Goal: Use online tool/utility: Use online tool/utility

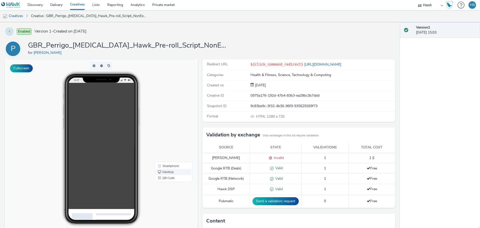
click at [169, 170] on link "Desktop" at bounding box center [174, 172] width 36 height 6
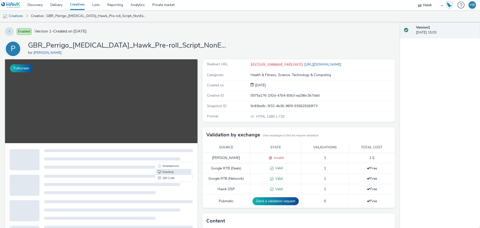
scroll to position [97, 0]
click at [161, 166] on link "Smartphone" at bounding box center [174, 166] width 36 height 6
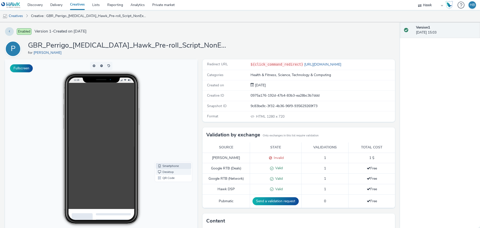
scroll to position [0, 0]
click at [164, 171] on link "Desktop" at bounding box center [174, 172] width 36 height 6
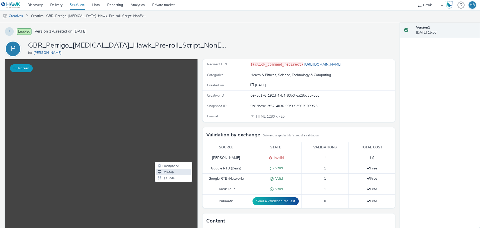
click at [18, 66] on button "Fullscreen" at bounding box center [21, 68] width 23 height 8
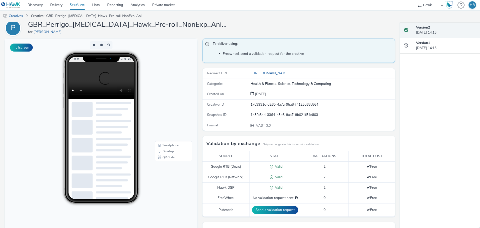
scroll to position [21, 0]
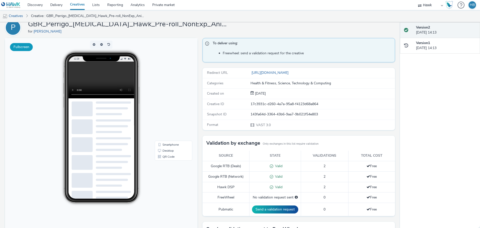
click at [27, 48] on button "Fullscreen" at bounding box center [21, 47] width 23 height 8
